Goal: Register for event/course

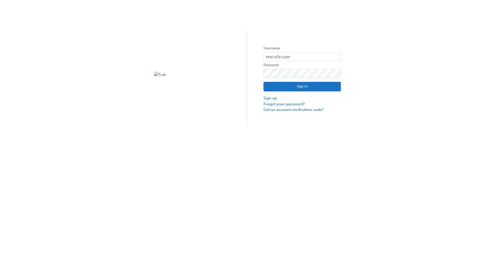
type input "test.e2e.user14"
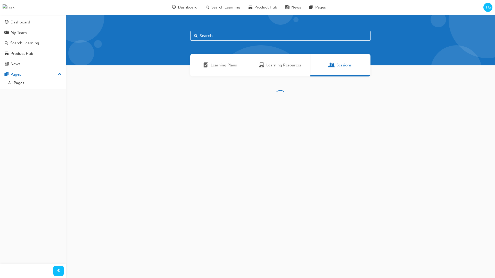
scroll to position [17, 0]
